Goal: Task Accomplishment & Management: Manage account settings

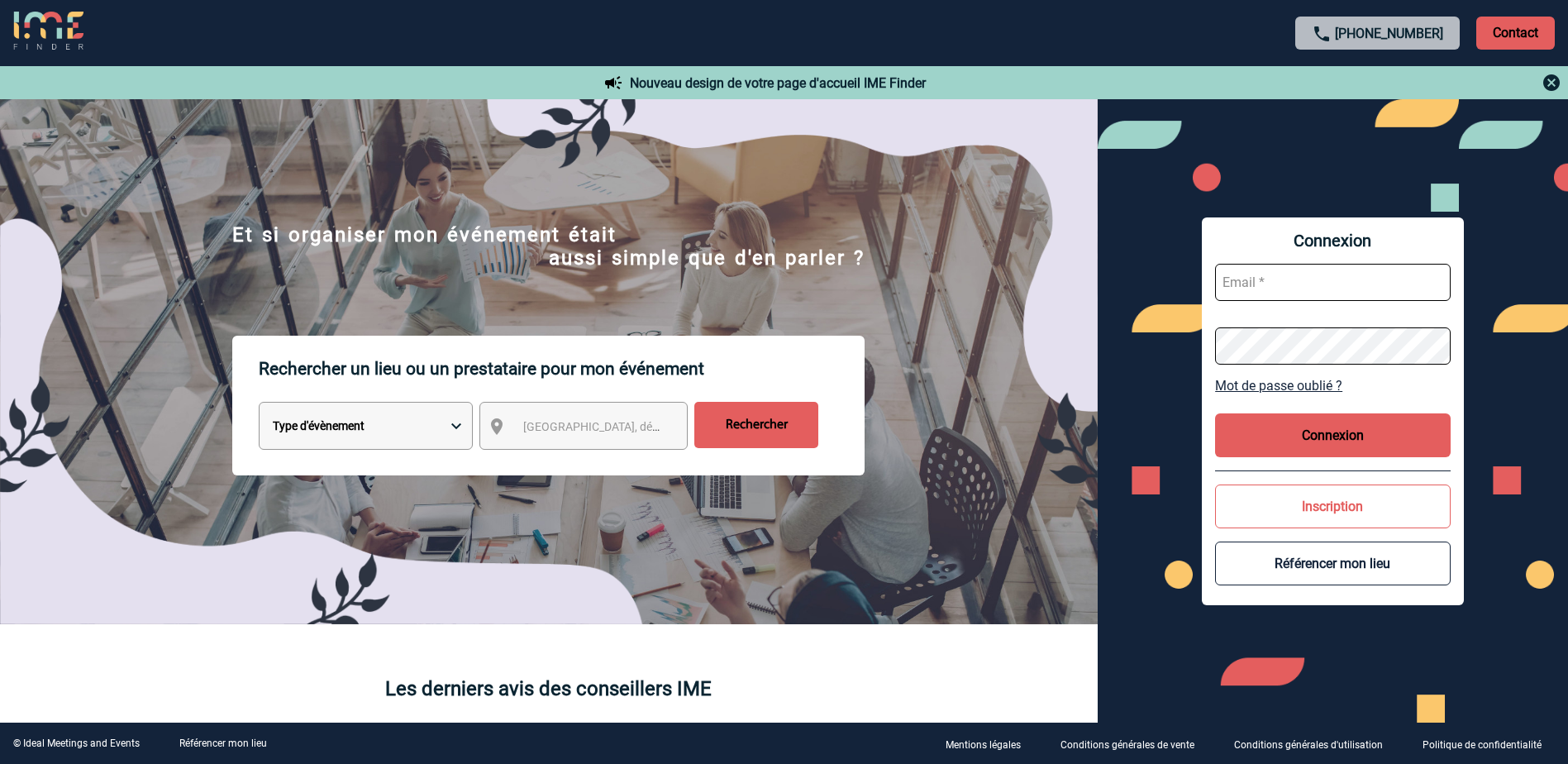
type input "[EMAIL_ADDRESS][PERSON_NAME][DOMAIN_NAME]"
click at [1338, 443] on button "Connexion" at bounding box center [1332, 434] width 236 height 43
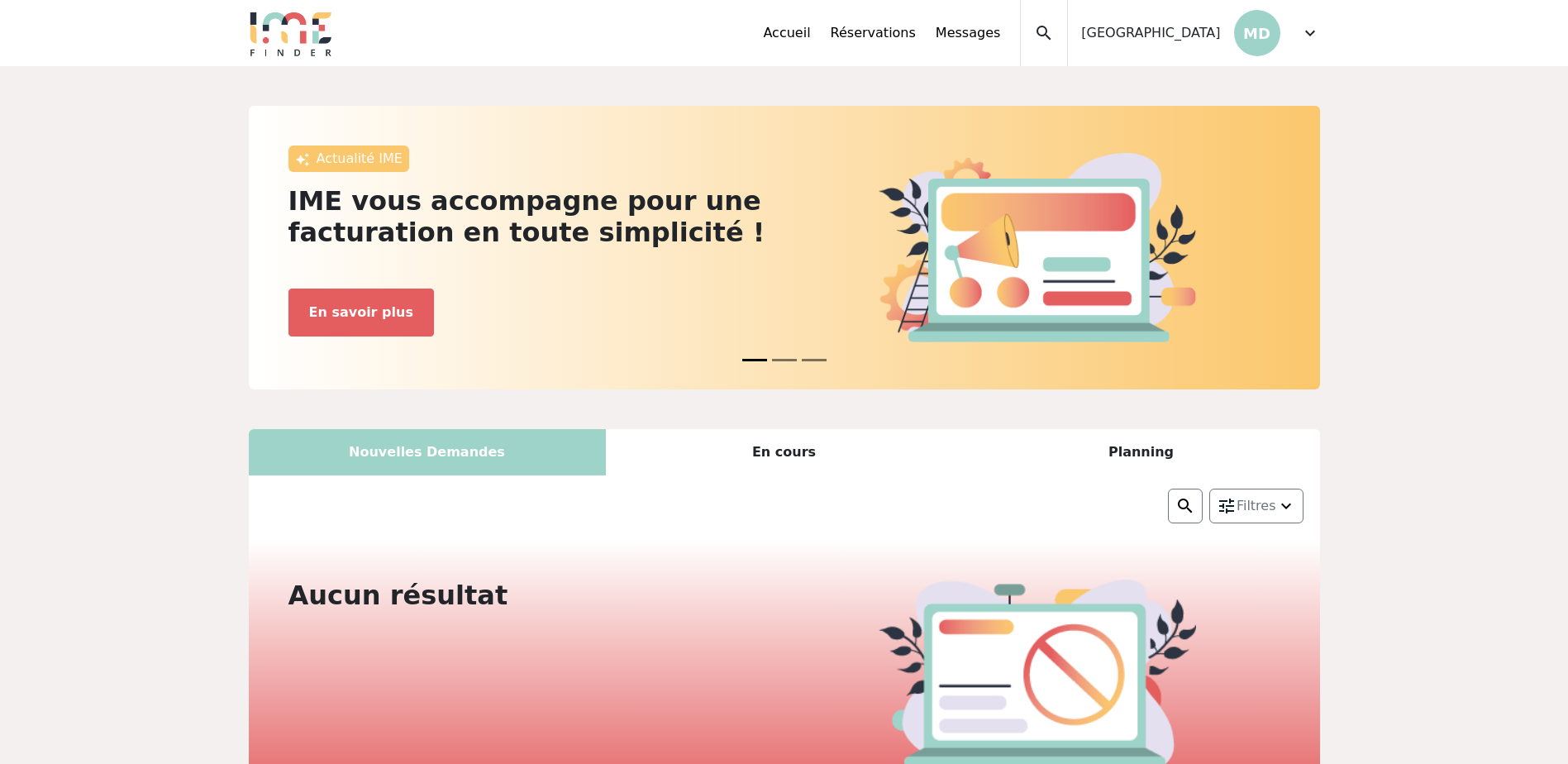
click at [1304, 37] on span "expand_more" at bounding box center [1309, 32] width 20 height 20
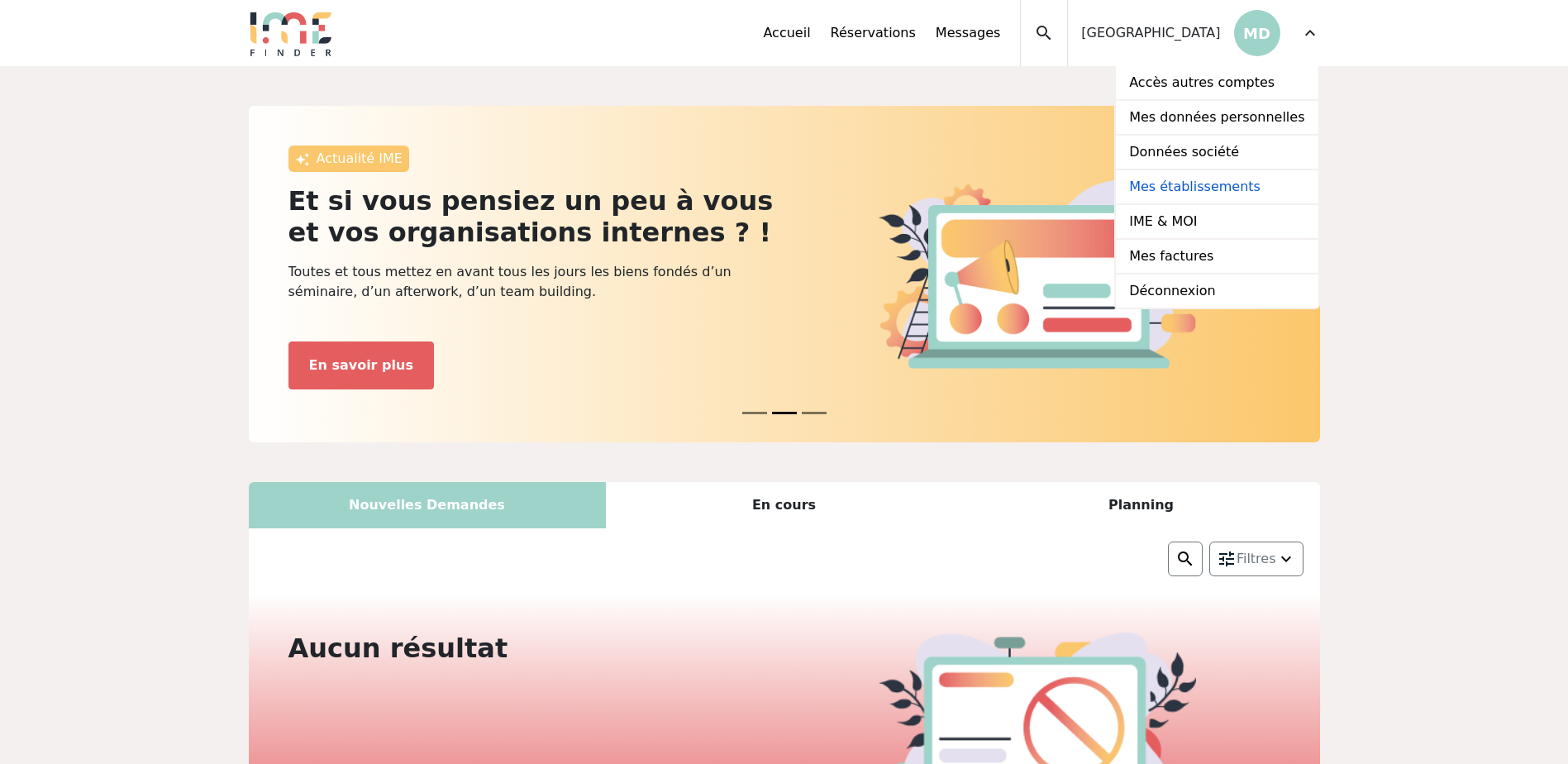
click at [1245, 193] on link "Mes établissements" at bounding box center [1216, 187] width 202 height 35
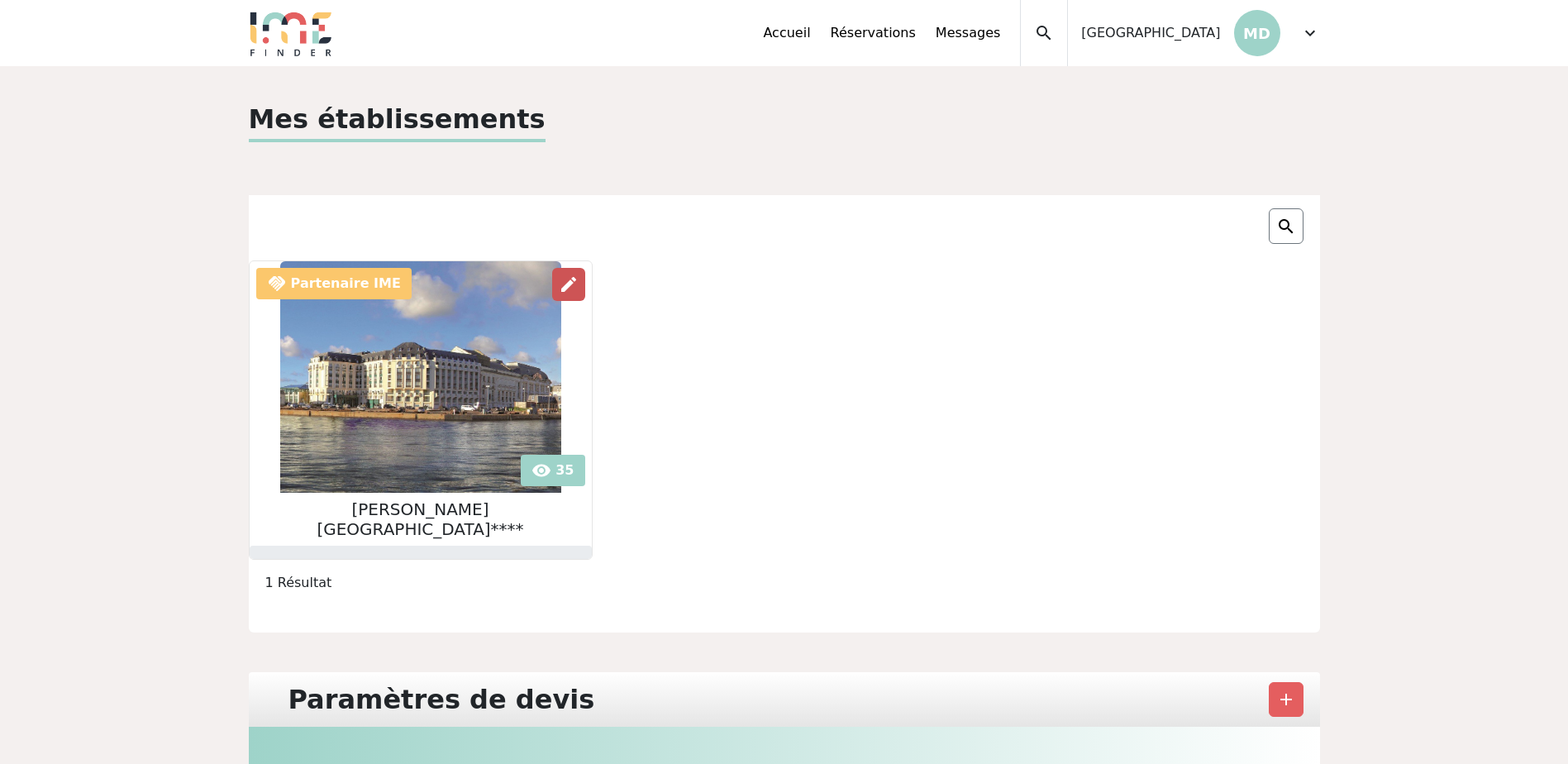
click at [558, 290] on span "edit" at bounding box center [568, 284] width 20 height 20
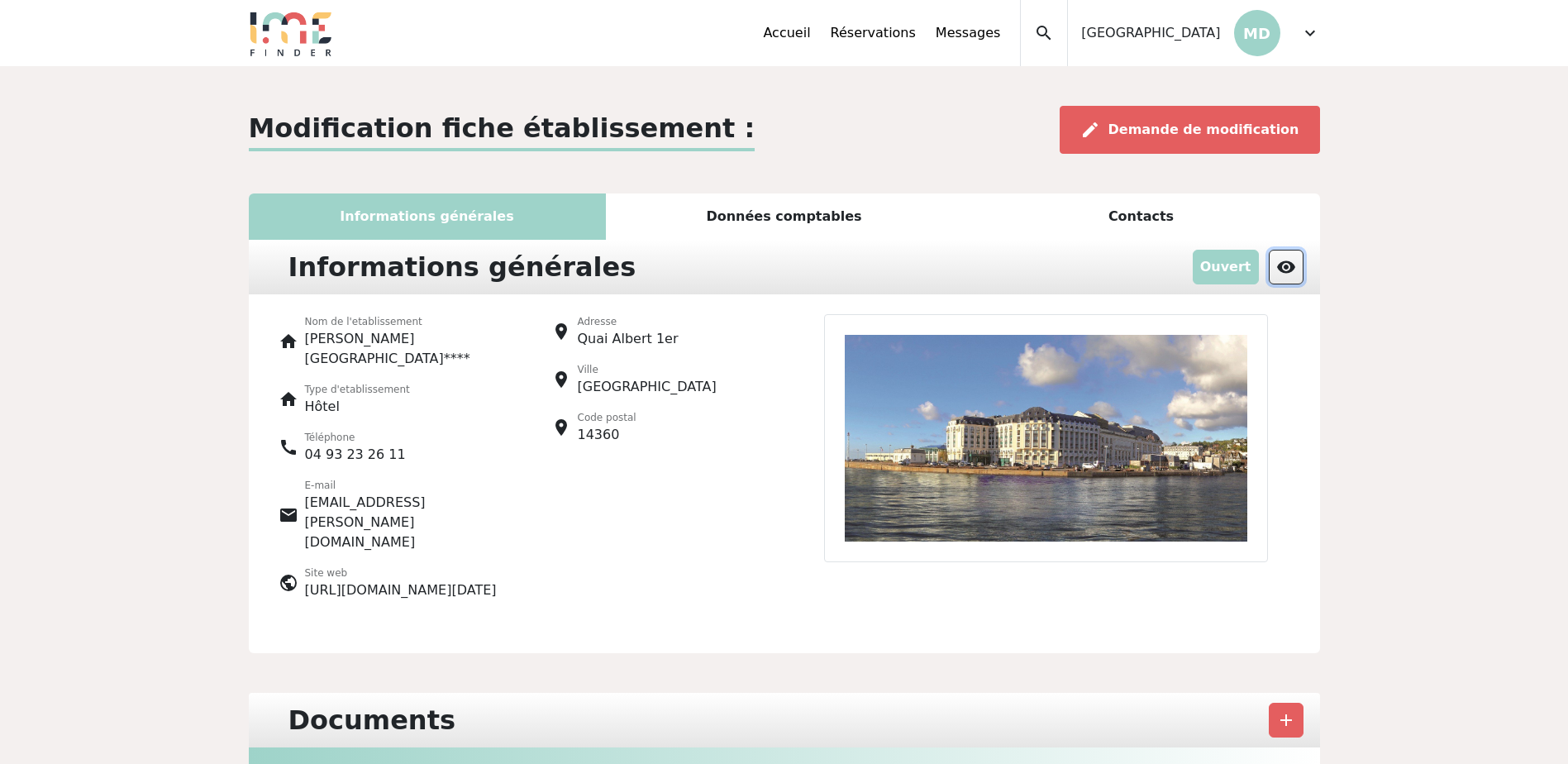
click at [1282, 261] on span "visibility" at bounding box center [1285, 267] width 20 height 20
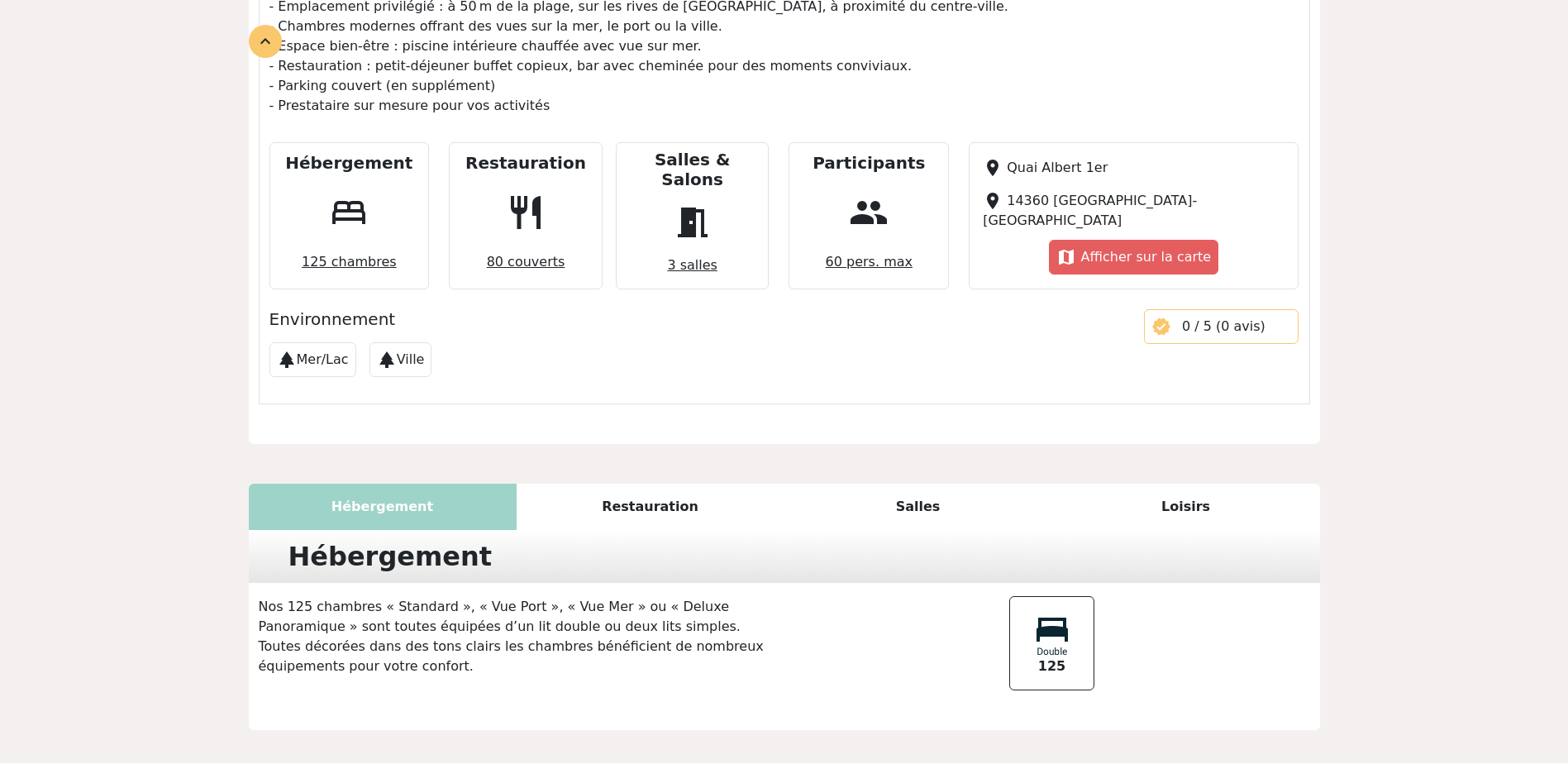
scroll to position [742, 0]
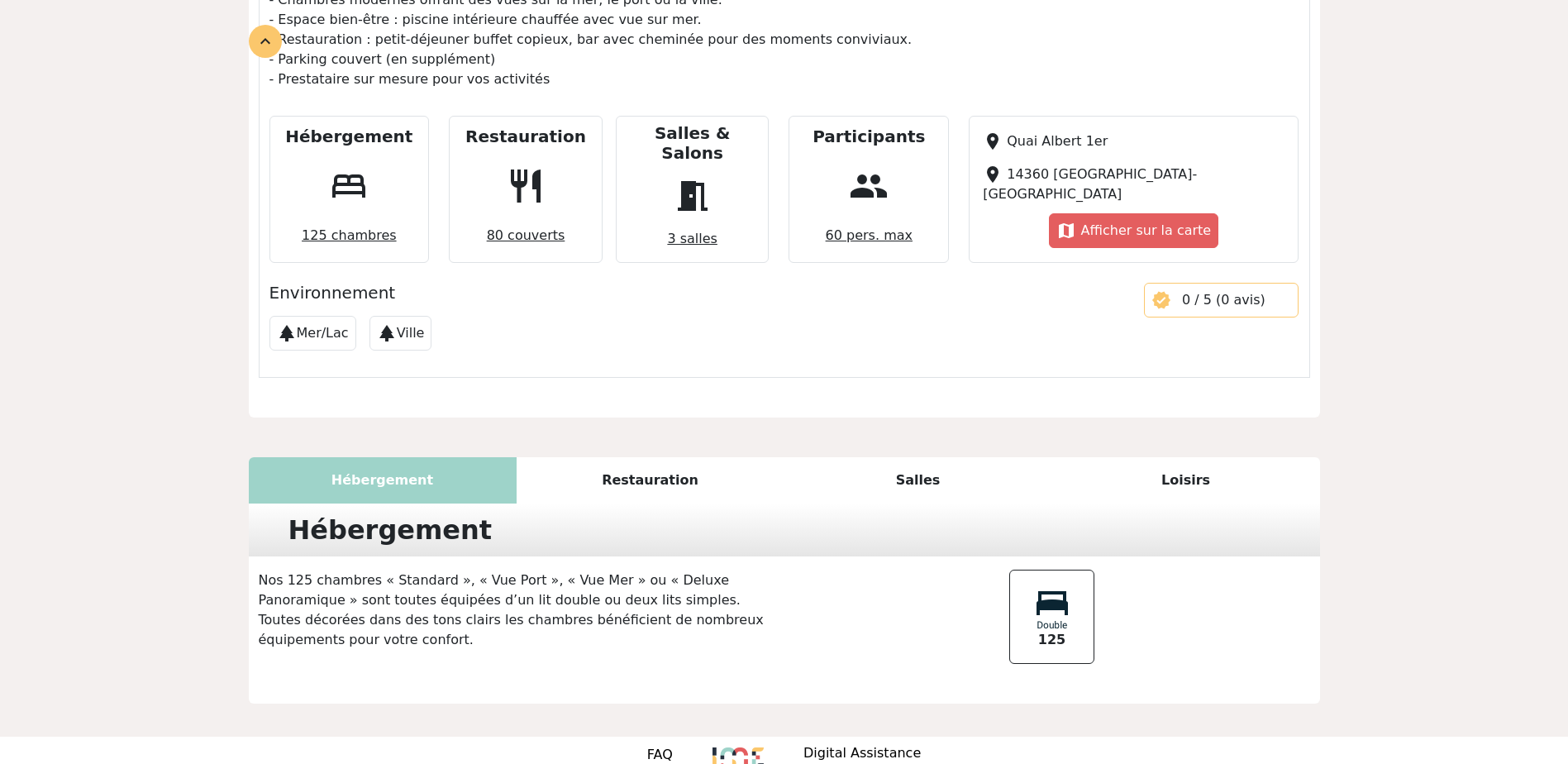
click at [681, 457] on div "Restauration" at bounding box center [650, 480] width 268 height 46
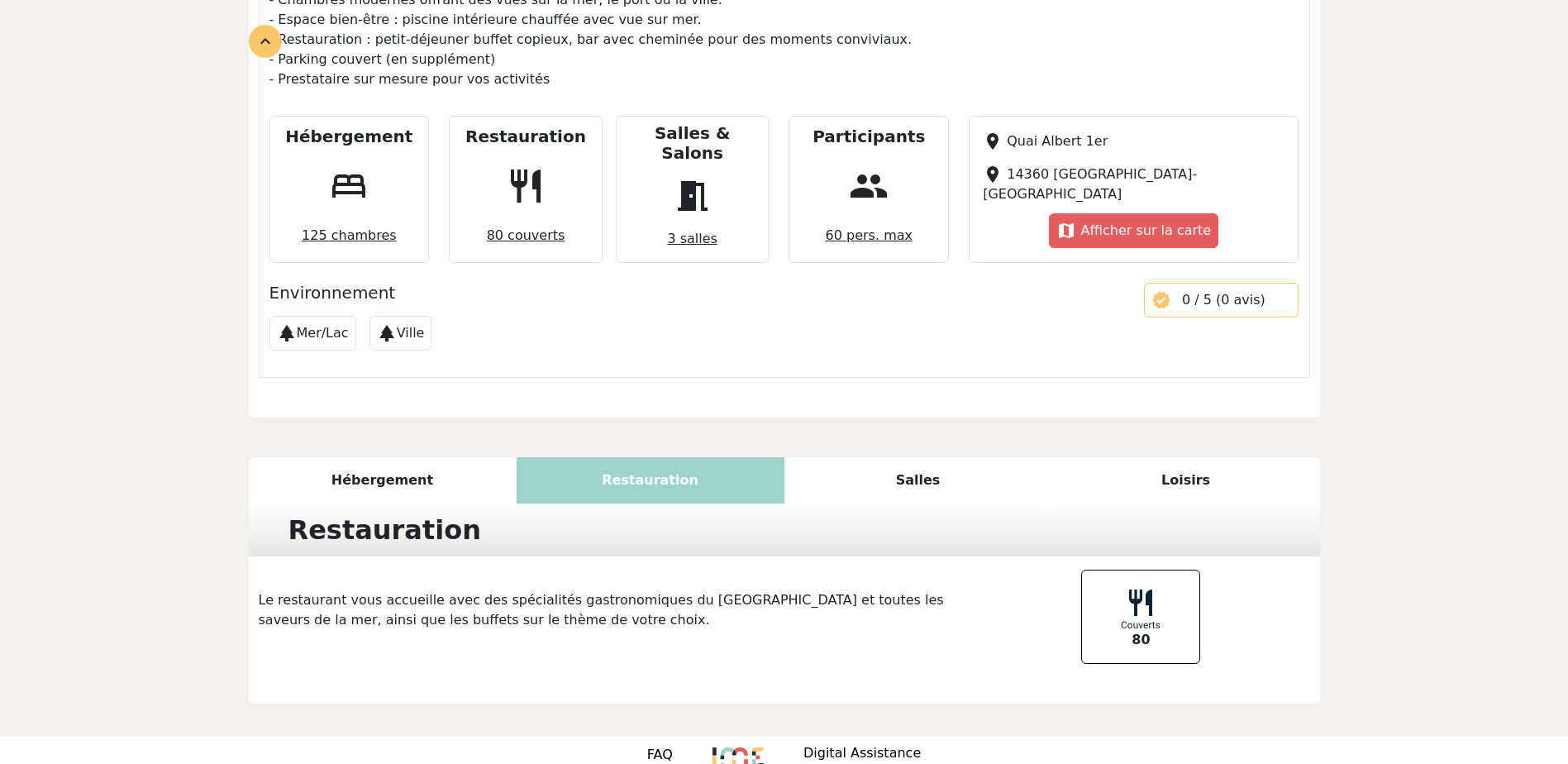
click at [912, 457] on div "Salles" at bounding box center [918, 480] width 268 height 46
